Goal: Task Accomplishment & Management: Manage account settings

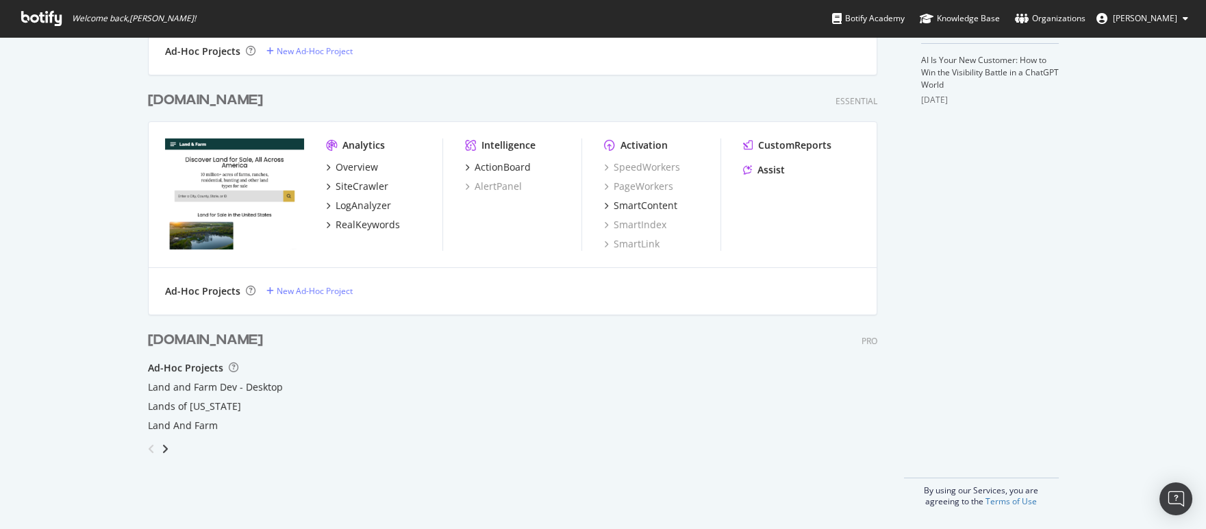
scroll to position [519, 1187]
click at [359, 184] on div "SiteCrawler" at bounding box center [362, 186] width 53 height 14
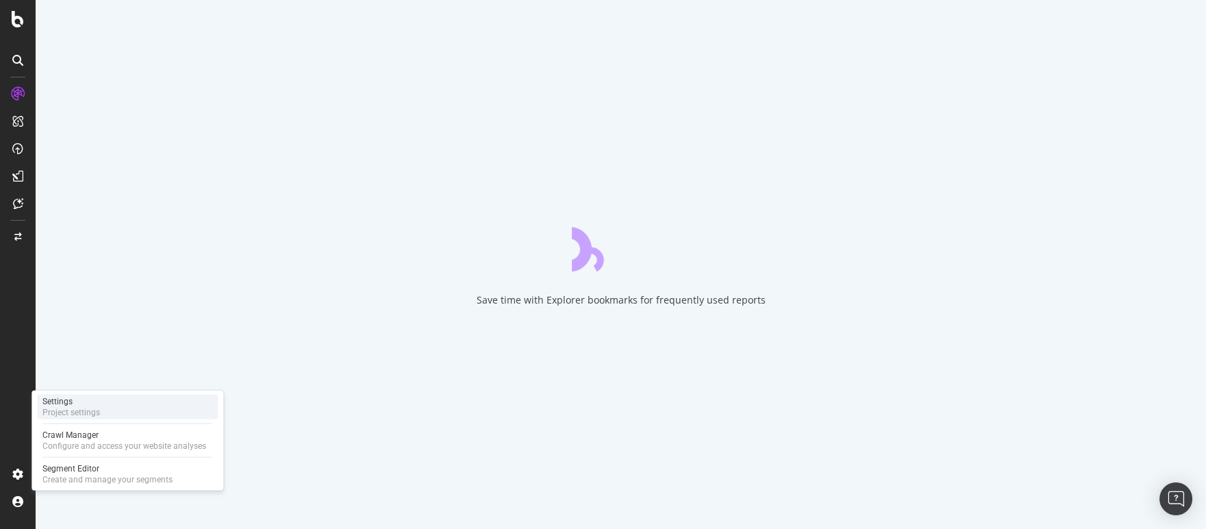
click at [49, 412] on div "Project settings" at bounding box center [71, 412] width 58 height 11
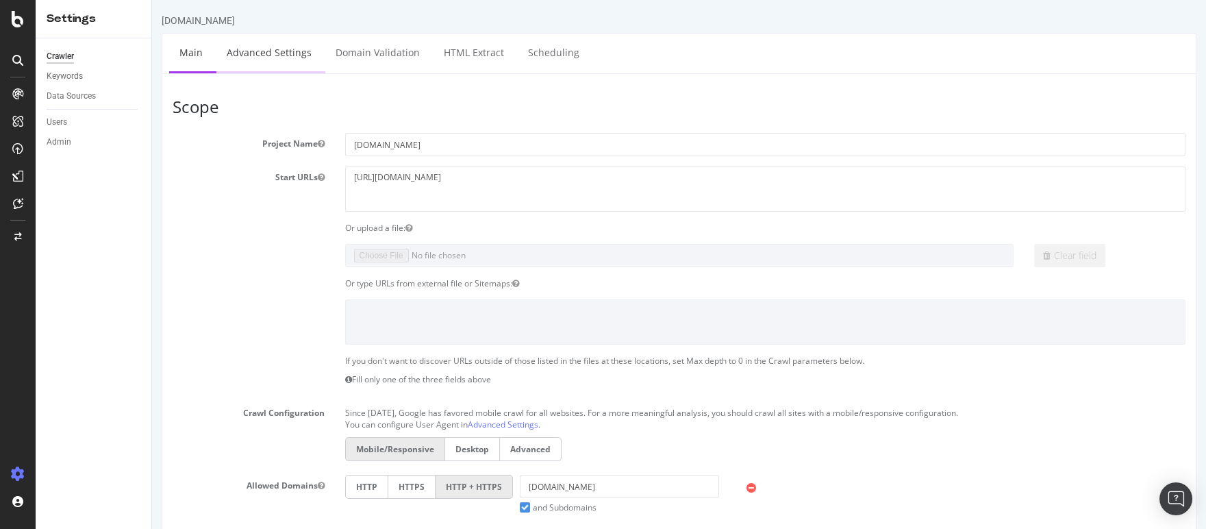
click at [282, 61] on link "Advanced Settings" at bounding box center [268, 53] width 105 height 38
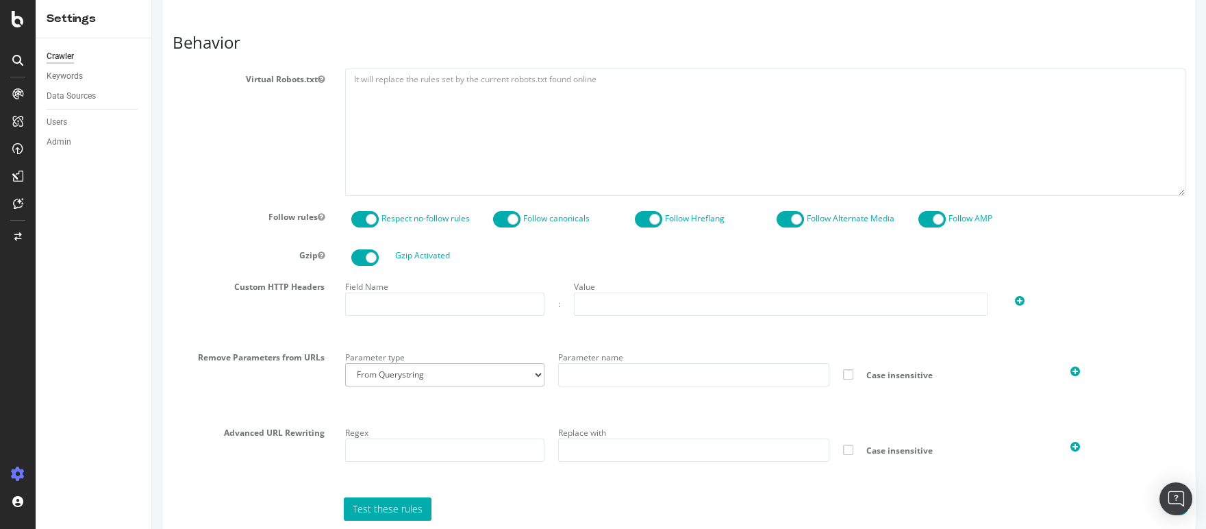
scroll to position [558, 0]
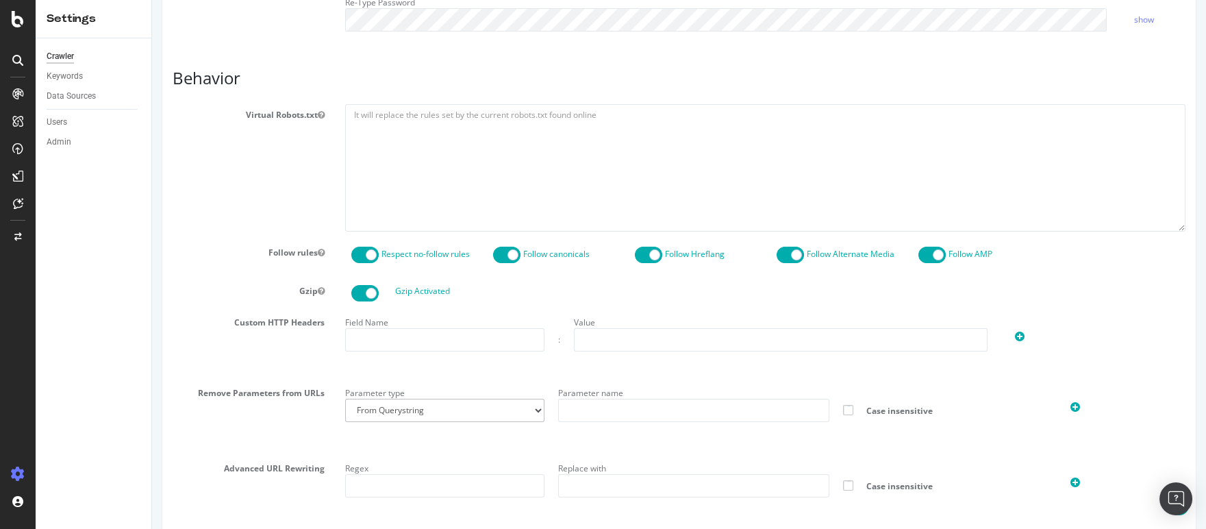
type input "miglavac"
click at [373, 255] on span at bounding box center [364, 255] width 27 height 16
click at [781, 251] on span at bounding box center [790, 255] width 27 height 16
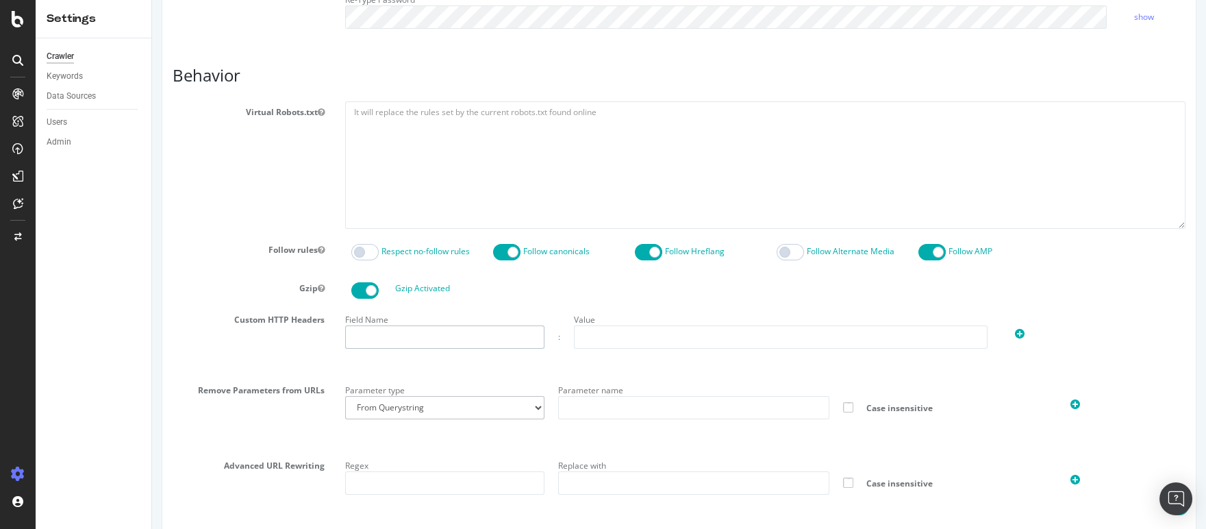
click at [445, 339] on input "text" at bounding box center [445, 336] width 200 height 23
paste input "botifybotok"
type input "botifybotok"
drag, startPoint x: 410, startPoint y: 336, endPoint x: 240, endPoint y: 336, distance: 169.9
click at [240, 336] on div "Custom HTTP Headers Field Name botifybotok : Value" at bounding box center [679, 339] width 1034 height 60
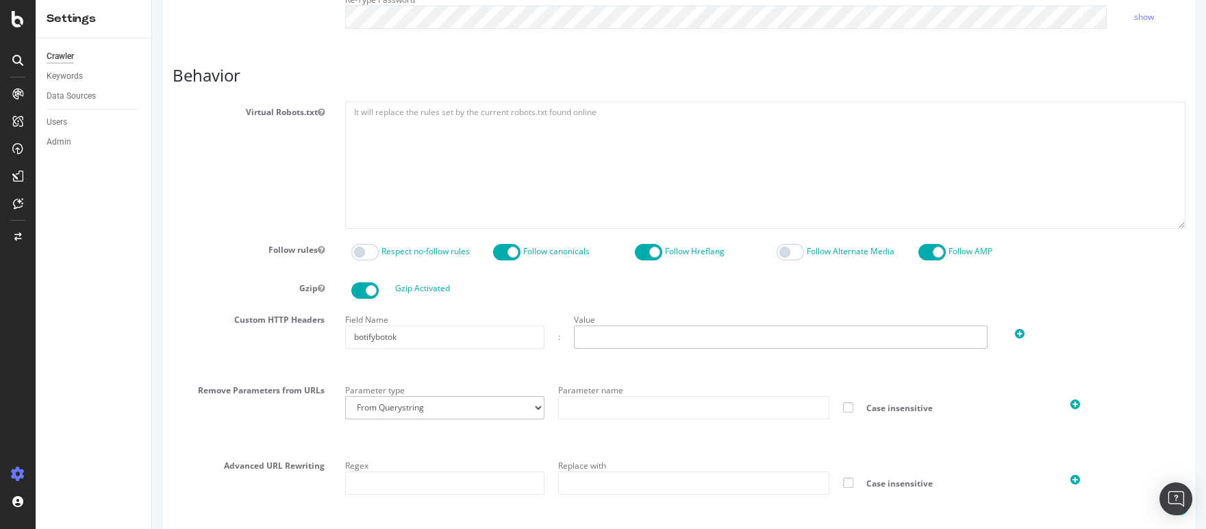
click at [621, 334] on input "text" at bounding box center [781, 336] width 414 height 23
paste input "j1k3lp7xza"
type input "j1k3lp7xza"
click at [657, 358] on div "Field Name botifybotok : Value j1k3lp7xza" at bounding box center [766, 339] width 862 height 60
click at [1015, 333] on icon at bounding box center [1020, 334] width 10 height 12
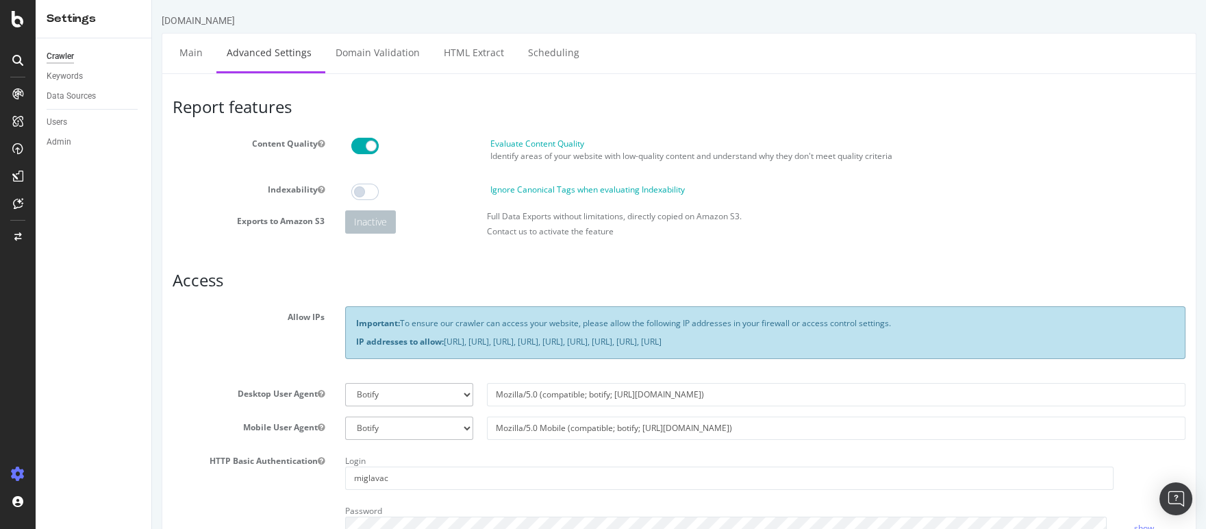
scroll to position [728, 0]
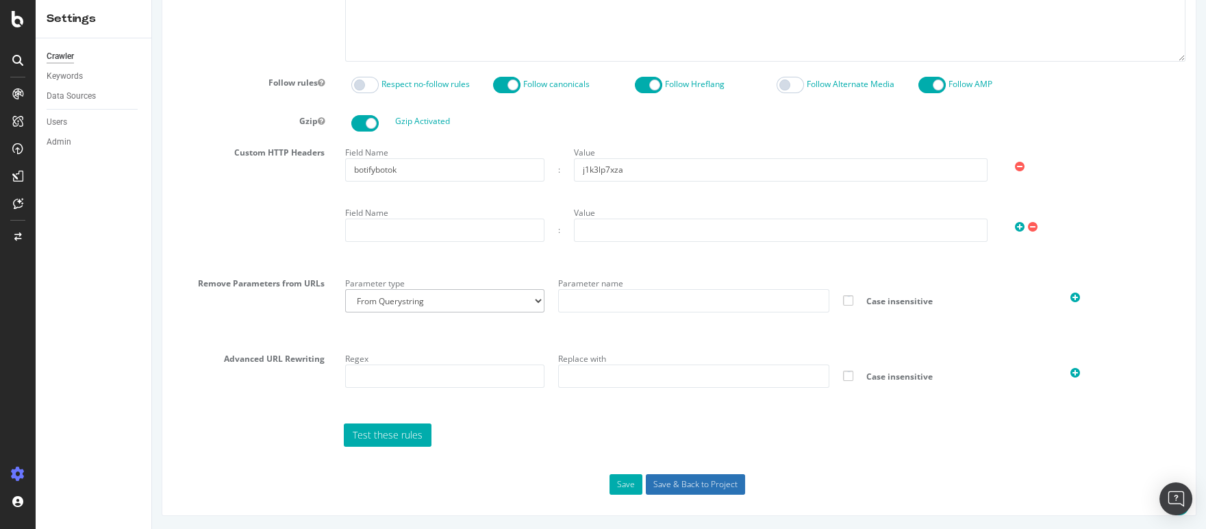
click at [663, 482] on input "Save & Back to Project" at bounding box center [695, 484] width 99 height 21
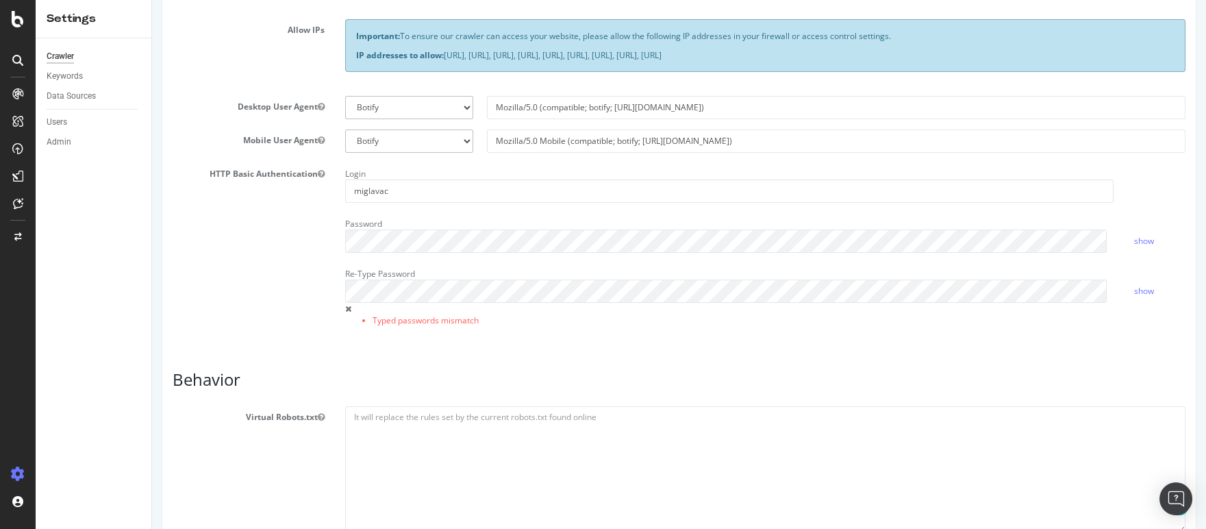
scroll to position [314, 0]
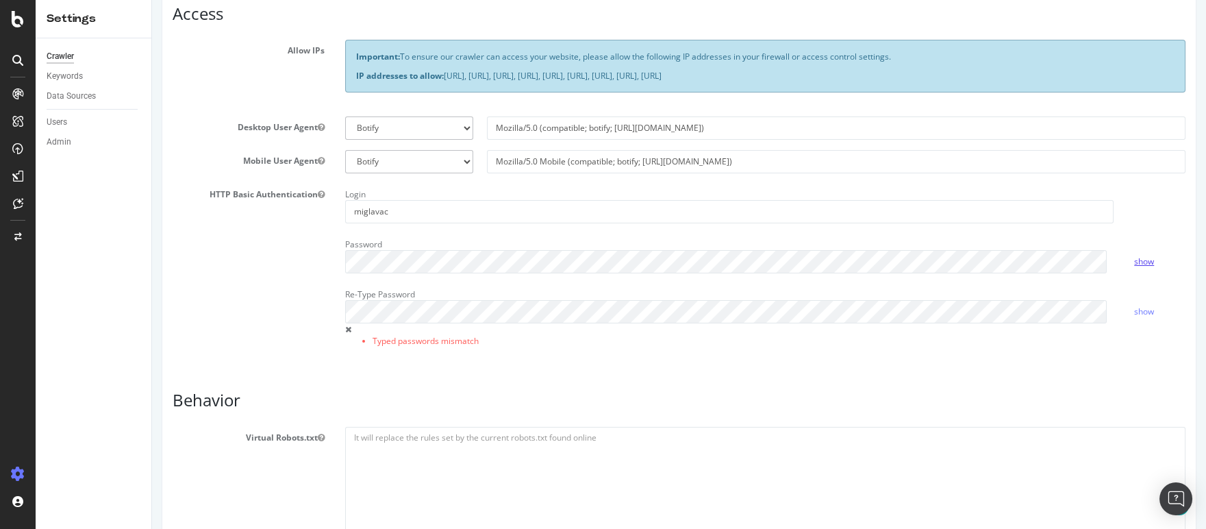
click at [1138, 260] on link "show" at bounding box center [1144, 261] width 20 height 12
click at [1138, 261] on link "hide" at bounding box center [1142, 261] width 16 height 12
click at [195, 353] on div "HTTP Basic Authentication Login miglavac Password show Re-Type Password Typed p…" at bounding box center [679, 274] width 1034 height 180
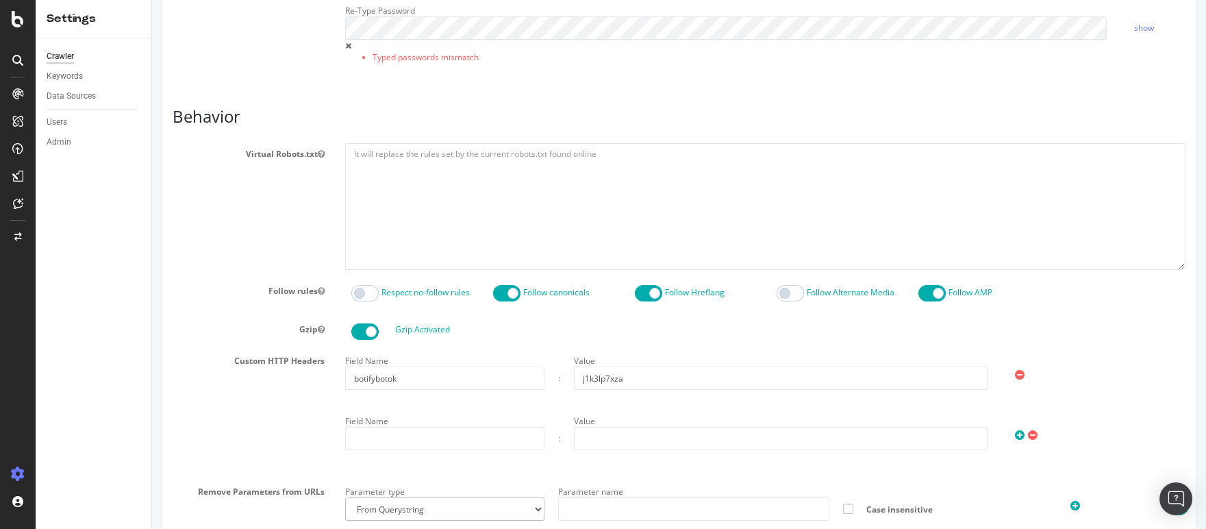
scroll to position [805, 0]
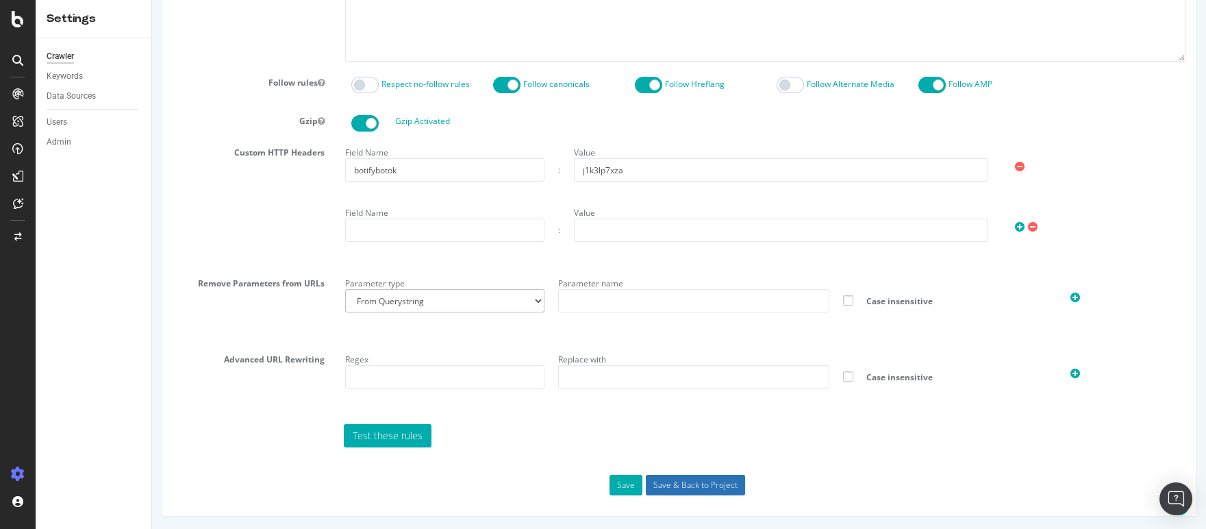
click at [667, 480] on input "Save & Back to Project" at bounding box center [695, 485] width 99 height 21
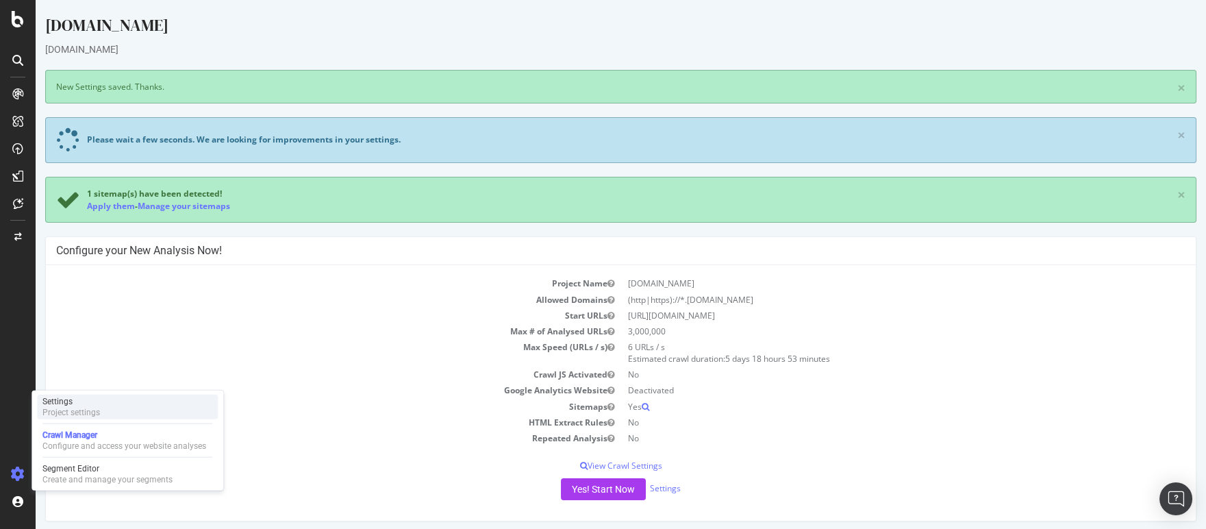
click at [109, 414] on div "Settings Project settings" at bounding box center [127, 407] width 181 height 25
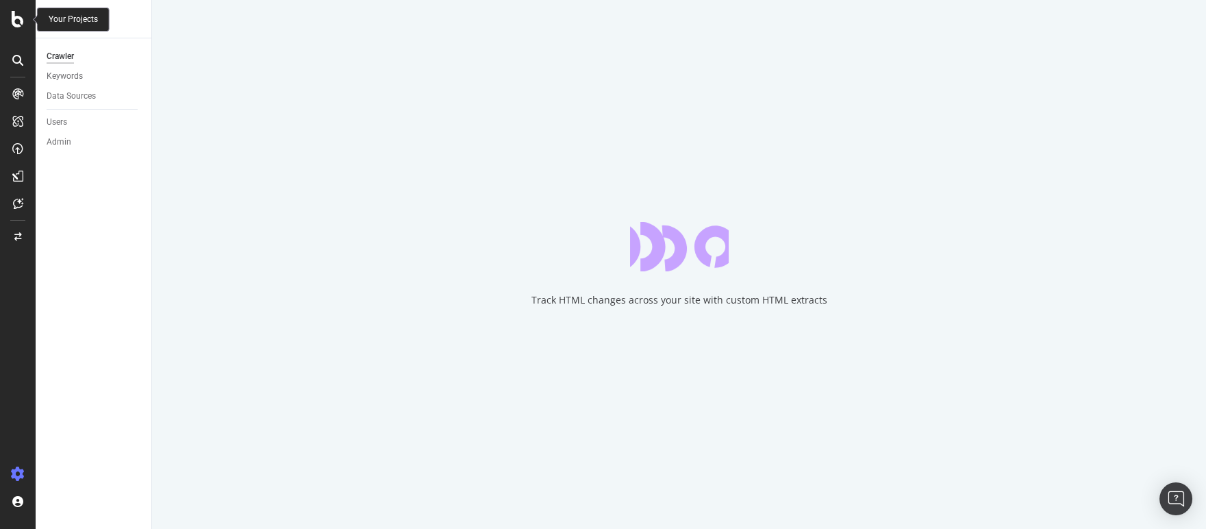
click at [18, 23] on icon at bounding box center [18, 19] width 12 height 16
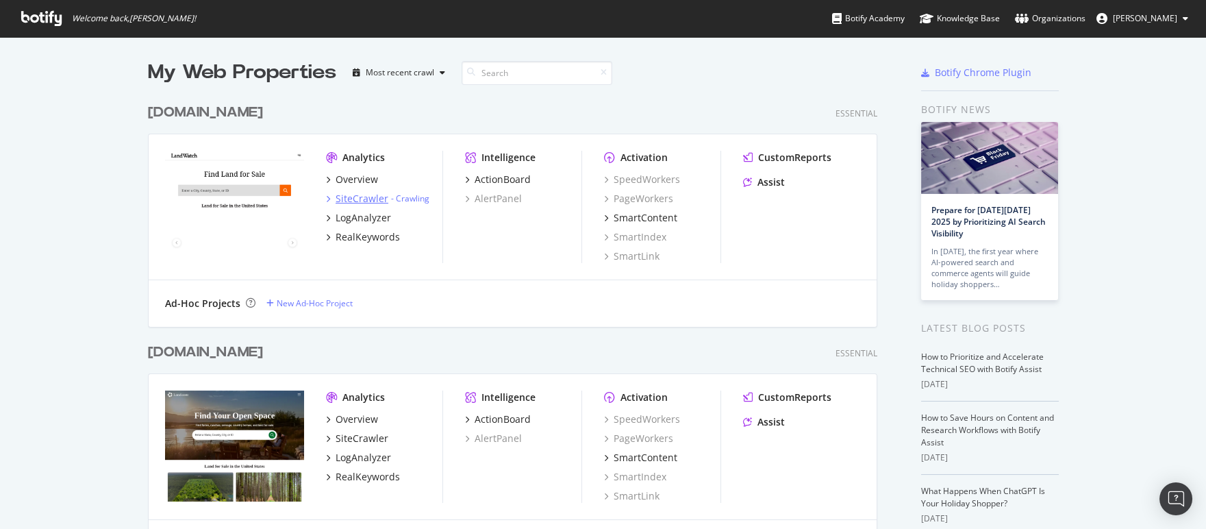
click at [365, 199] on div "SiteCrawler" at bounding box center [362, 199] width 53 height 14
click at [360, 438] on div "SiteCrawler" at bounding box center [362, 438] width 53 height 14
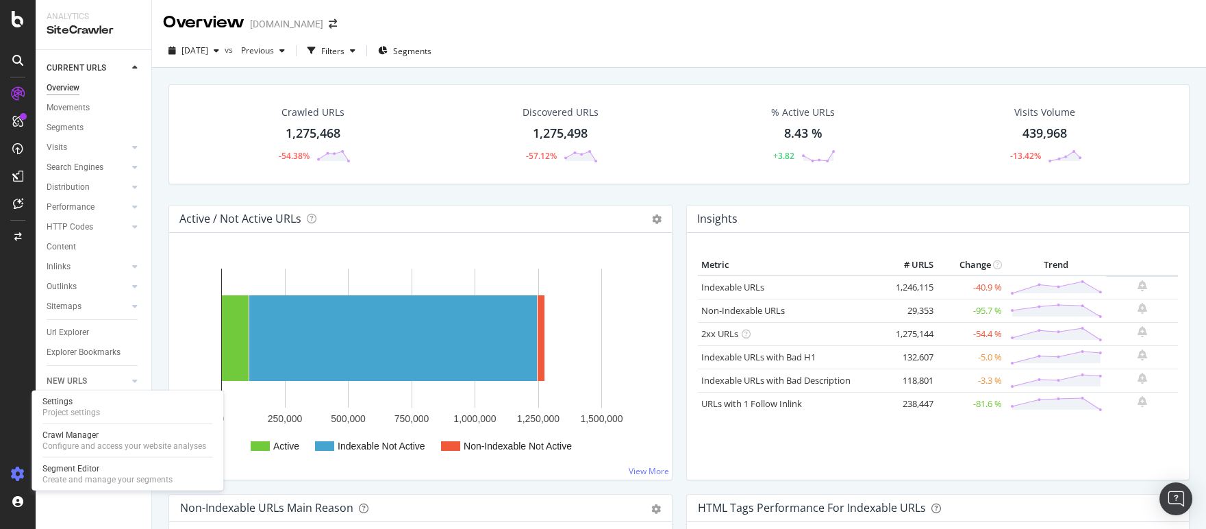
click at [20, 473] on icon at bounding box center [18, 474] width 14 height 14
click at [62, 409] on div "Project settings" at bounding box center [71, 412] width 58 height 11
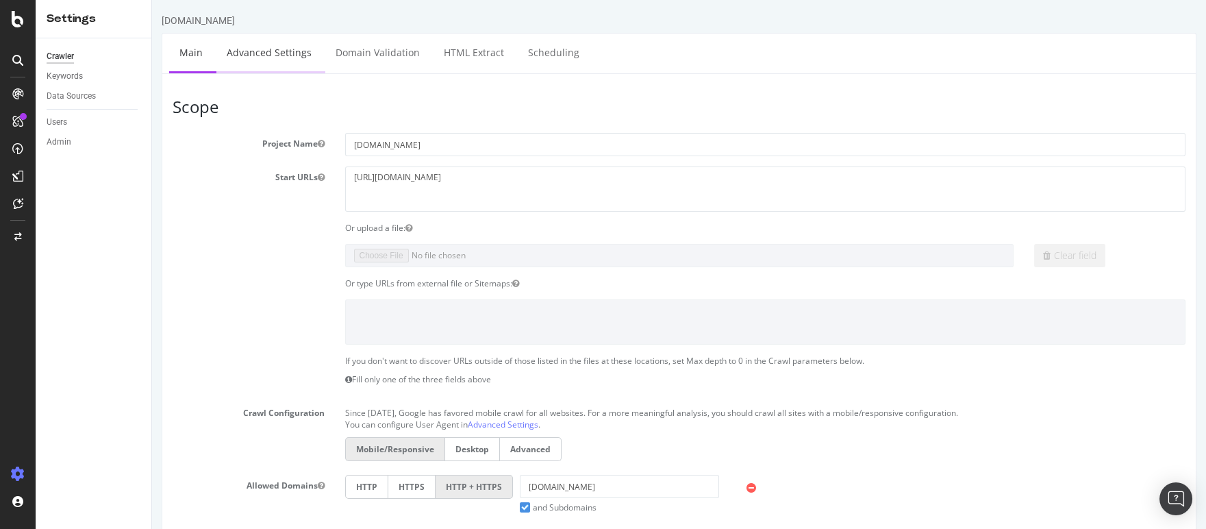
click at [251, 53] on link "Advanced Settings" at bounding box center [268, 53] width 105 height 38
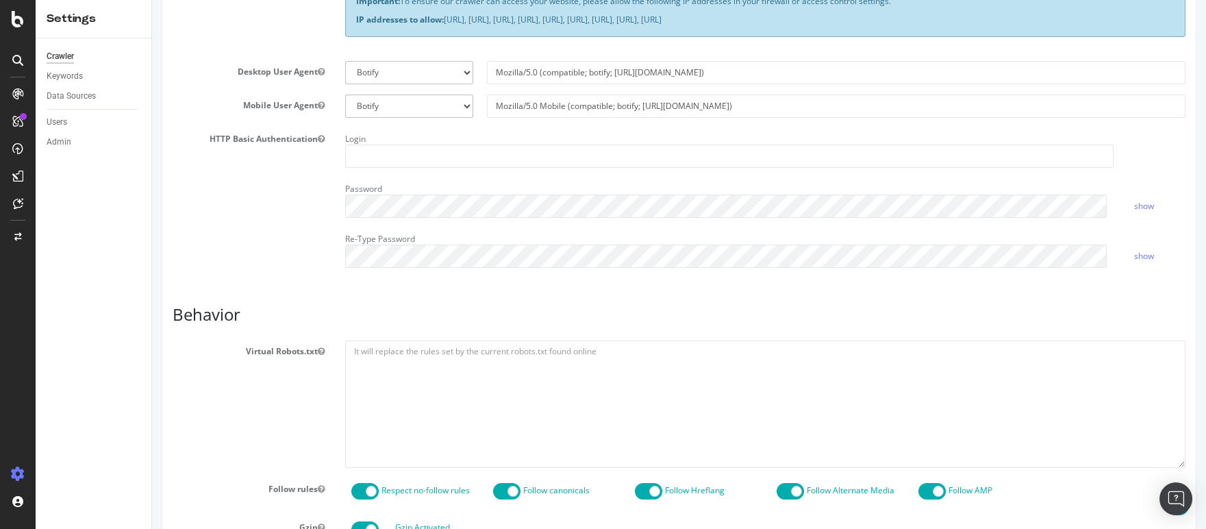
scroll to position [545, 0]
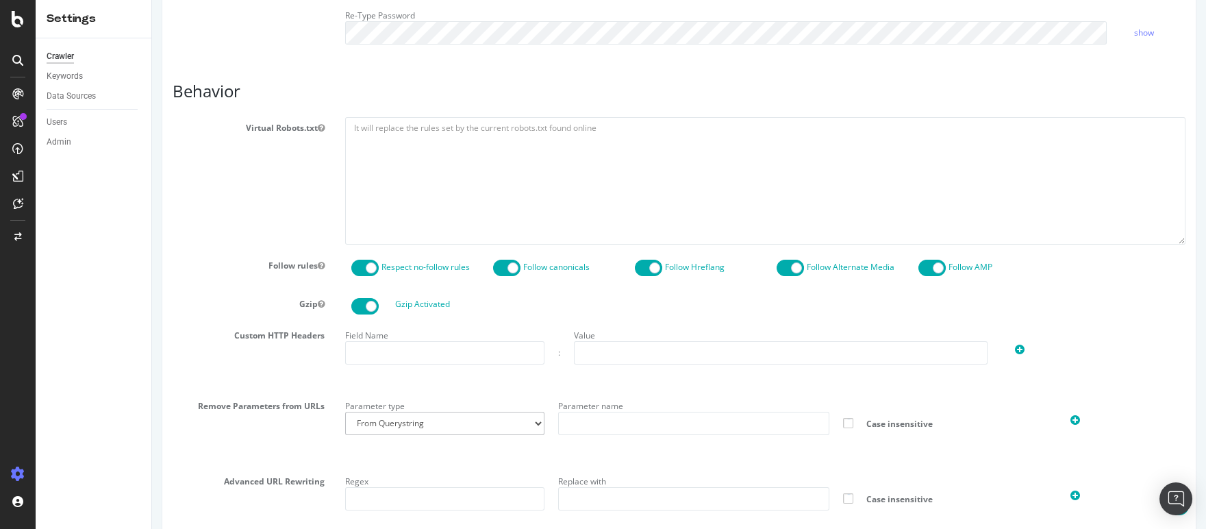
type input "miglavac"
click at [362, 278] on div "Respect no-follow rules Follow canonicals Follow Hreflang Follow Alternate Medi…" at bounding box center [767, 271] width 851 height 23
click at [363, 267] on span at bounding box center [364, 268] width 27 height 16
drag, startPoint x: 791, startPoint y: 267, endPoint x: 775, endPoint y: 278, distance: 19.8
click at [791, 267] on span at bounding box center [790, 268] width 27 height 16
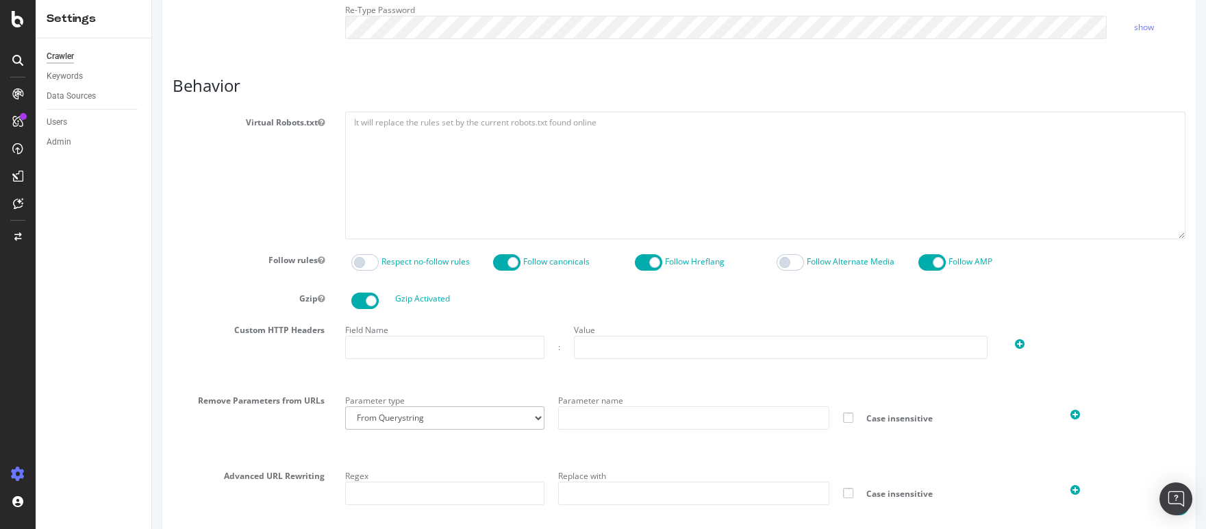
scroll to position [625, 0]
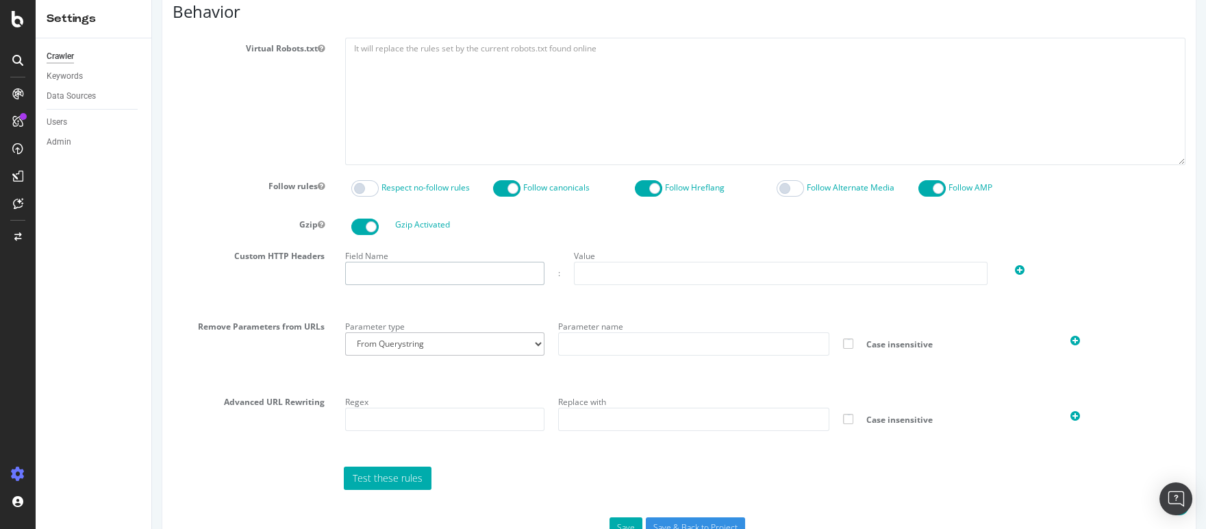
click at [431, 277] on input "text" at bounding box center [445, 273] width 200 height 23
paste input "botifybotok"
type input "botifybotok"
click at [674, 269] on input "text" at bounding box center [781, 273] width 414 height 23
paste input "j1k3lp7xza"
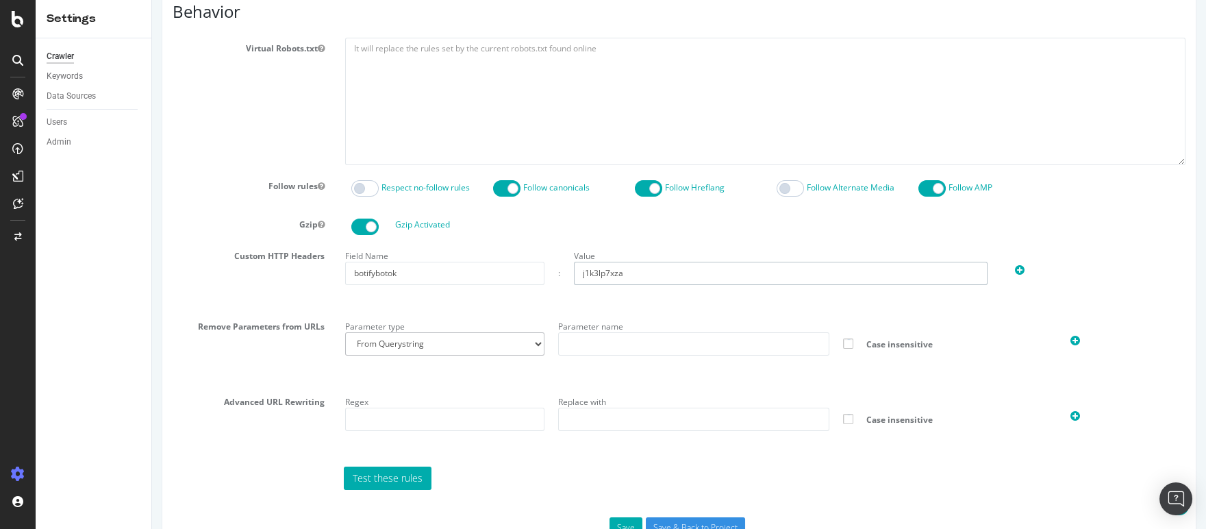
type input "j1k3lp7xza"
click at [1054, 287] on div "Field Name botifybotok : Value j1k3lp7xza" at bounding box center [766, 275] width 862 height 60
click at [1015, 268] on icon at bounding box center [1020, 270] width 10 height 12
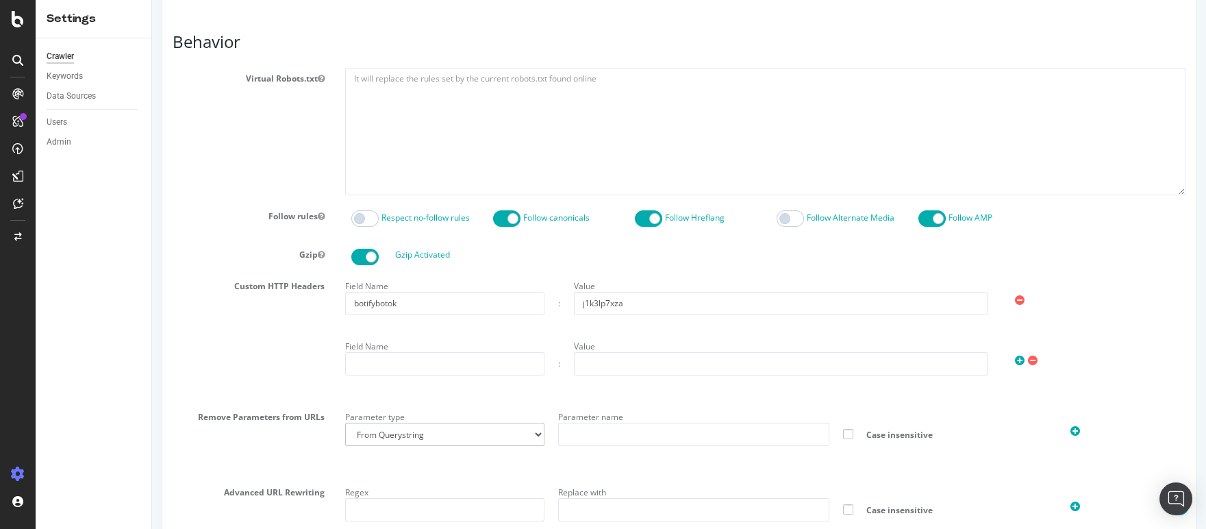
scroll to position [728, 0]
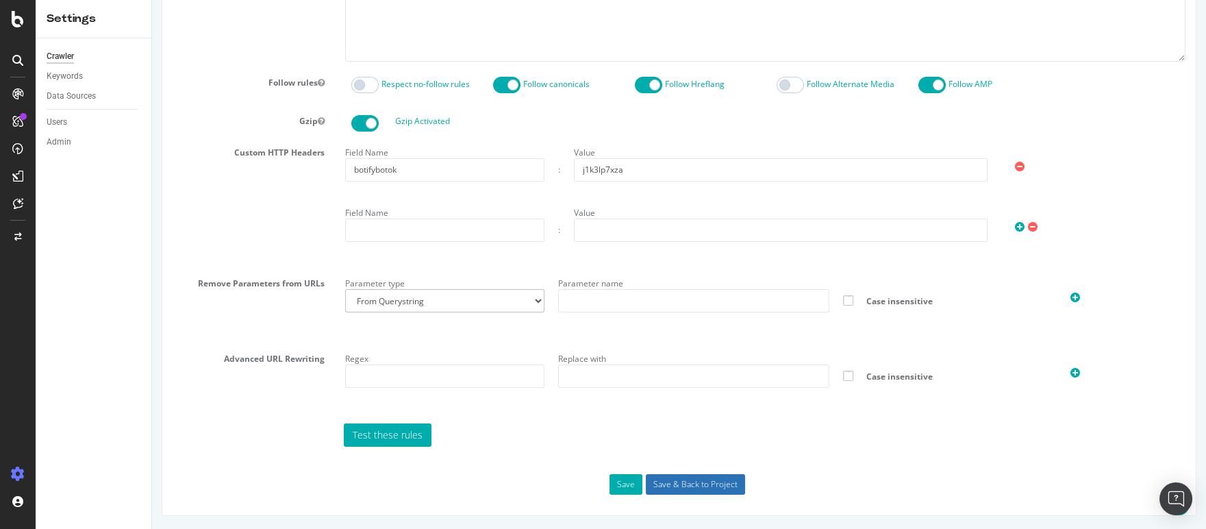
click at [677, 481] on input "Save & Back to Project" at bounding box center [695, 484] width 99 height 21
